Goal: Navigation & Orientation: Understand site structure

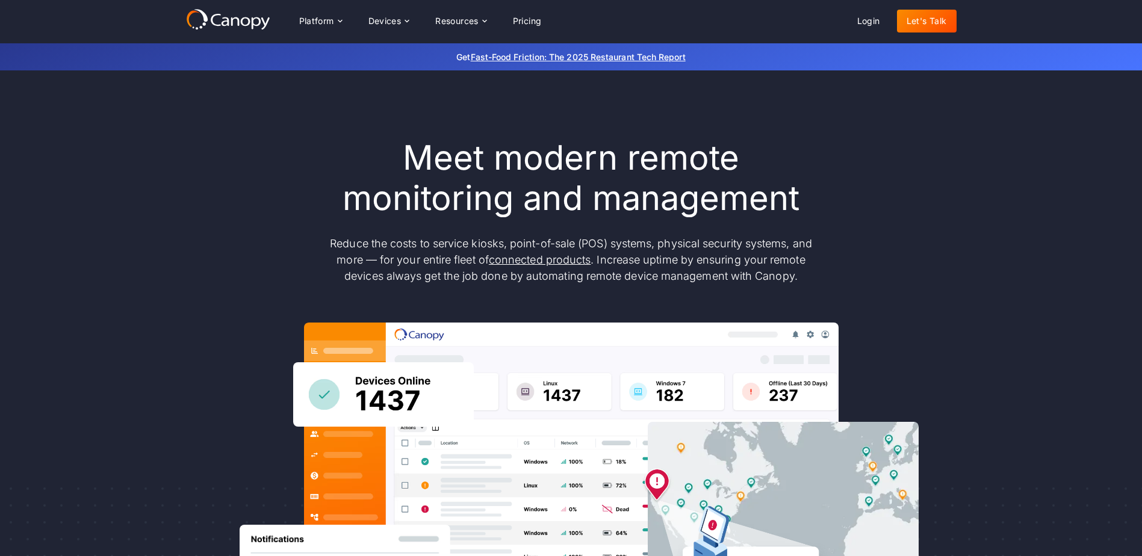
click at [238, 13] on icon at bounding box center [228, 19] width 84 height 22
click at [341, 17] on icon at bounding box center [340, 21] width 10 height 10
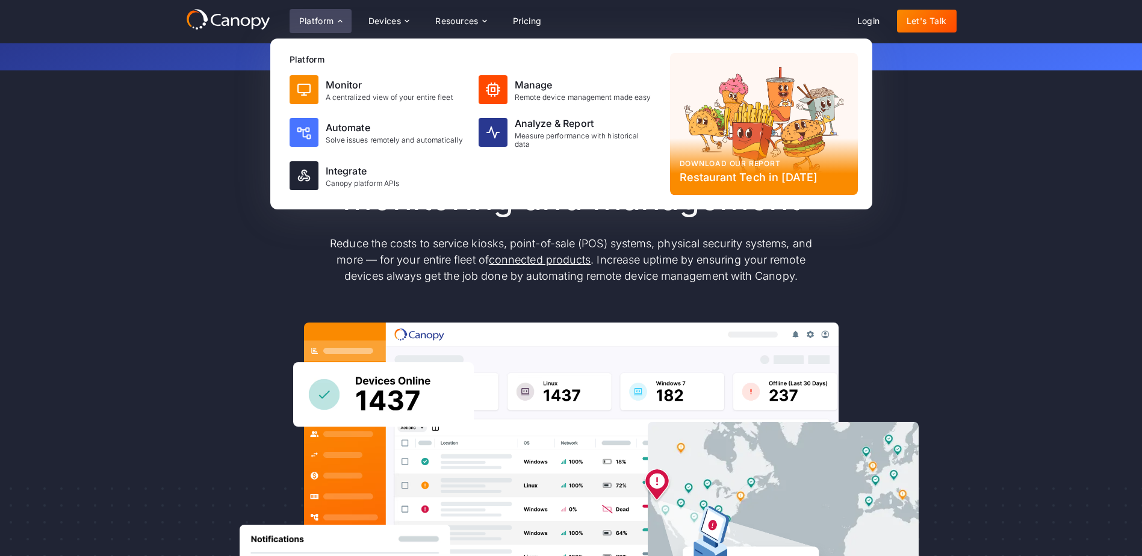
click at [340, 17] on icon at bounding box center [340, 21] width 10 height 10
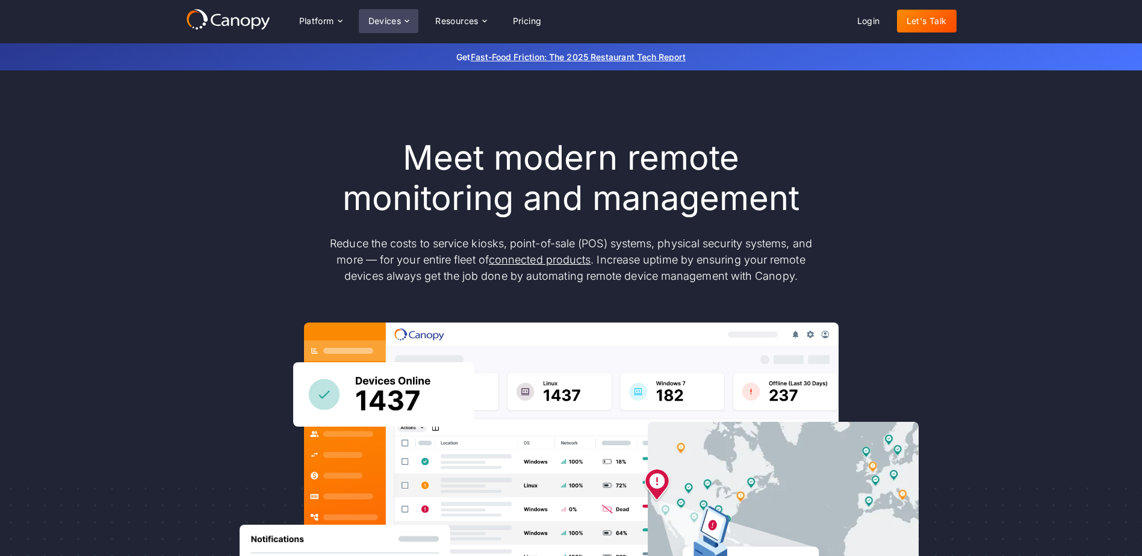
click at [407, 19] on icon at bounding box center [407, 21] width 10 height 10
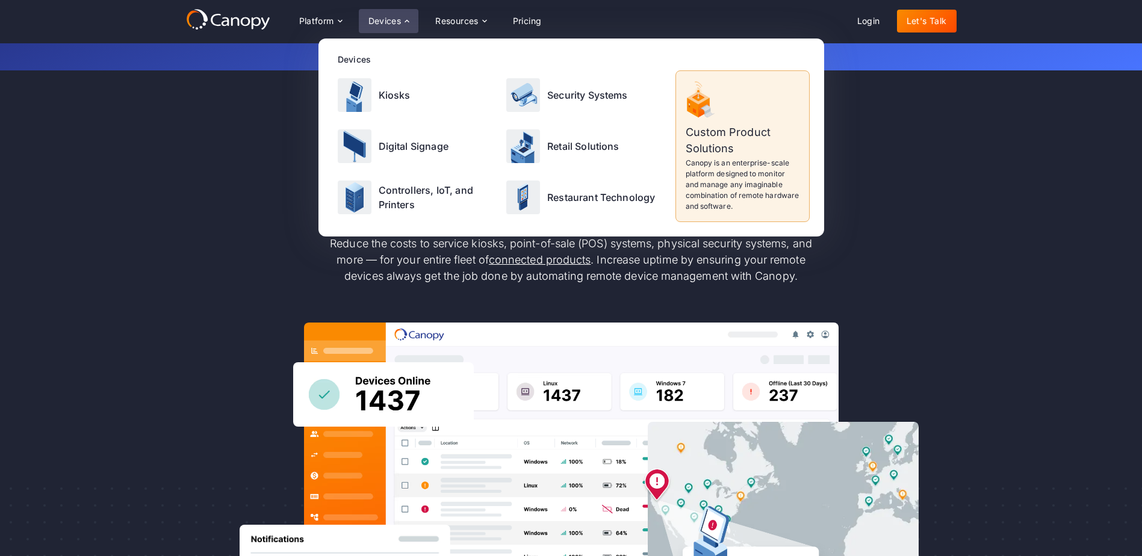
click at [407, 19] on icon at bounding box center [407, 21] width 10 height 10
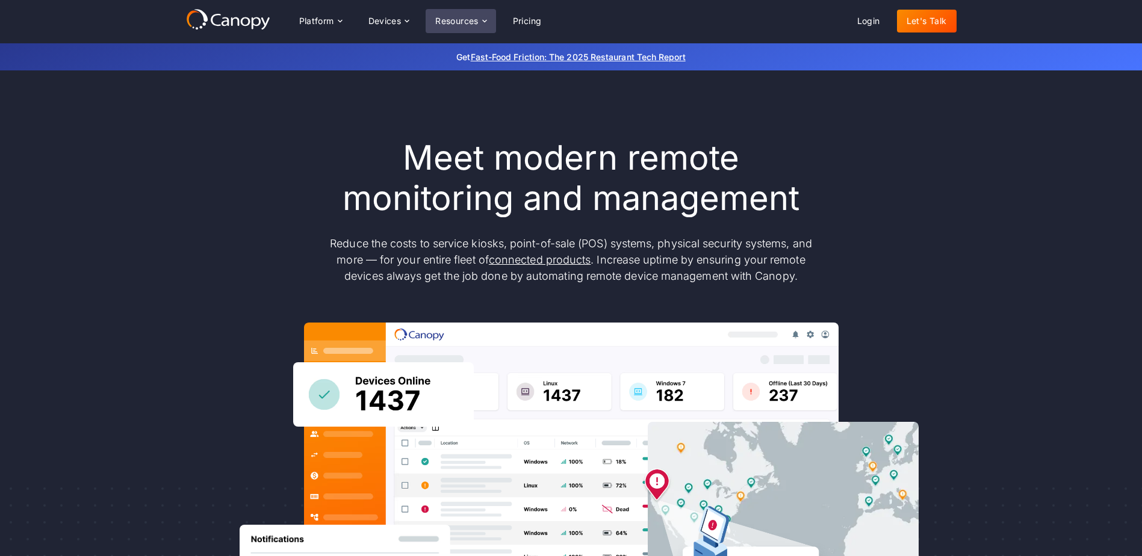
click at [488, 19] on icon at bounding box center [485, 21] width 10 height 10
